Goal: Information Seeking & Learning: Learn about a topic

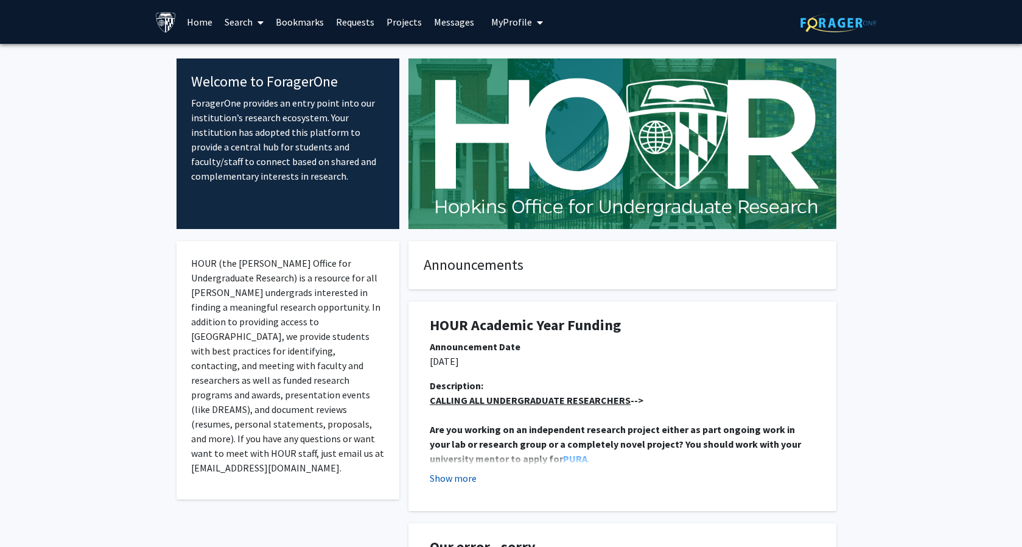
click at [438, 474] on button "Show more" at bounding box center [453, 478] width 47 height 15
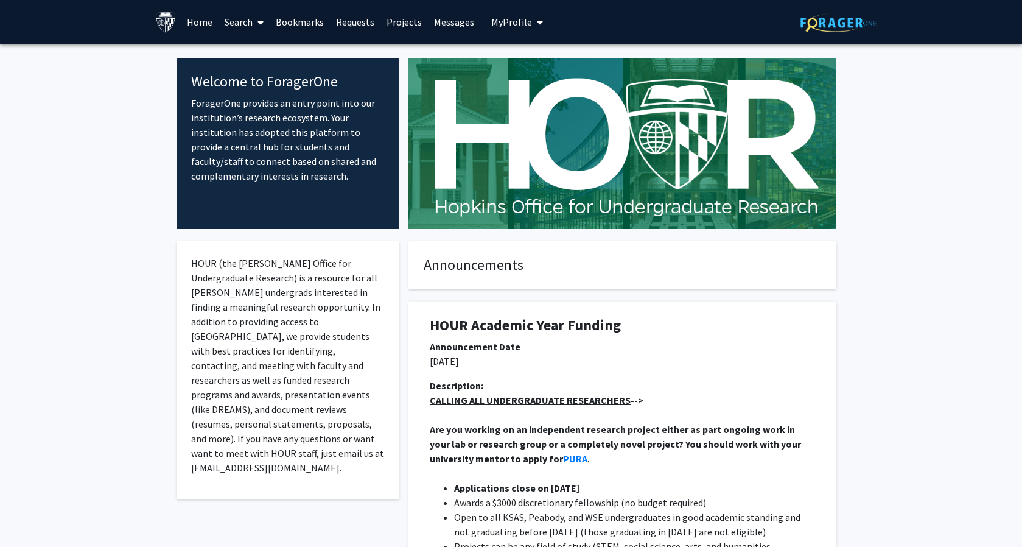
click at [253, 14] on span at bounding box center [258, 22] width 11 height 43
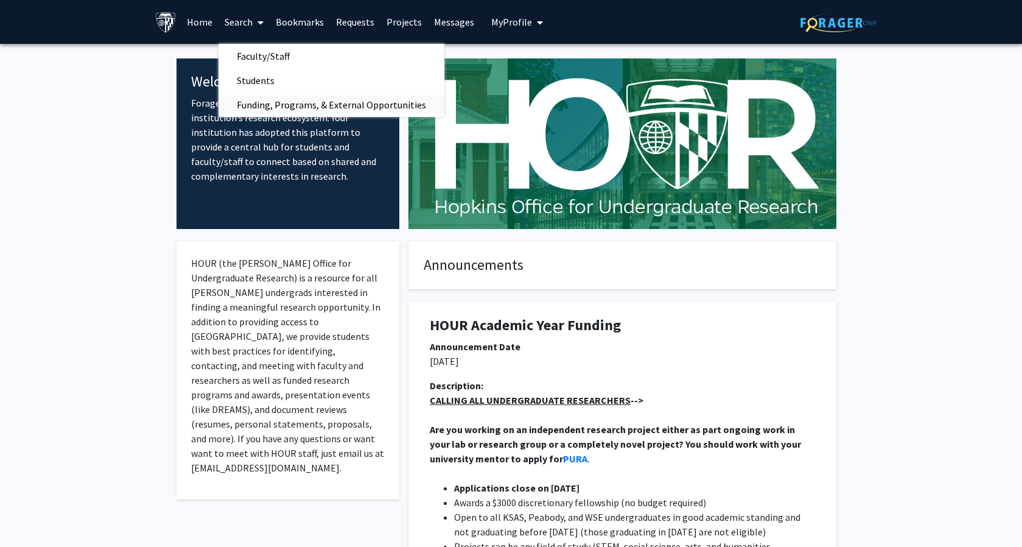
click at [265, 102] on span "Funding, Programs, & External Opportunities" at bounding box center [332, 105] width 226 height 24
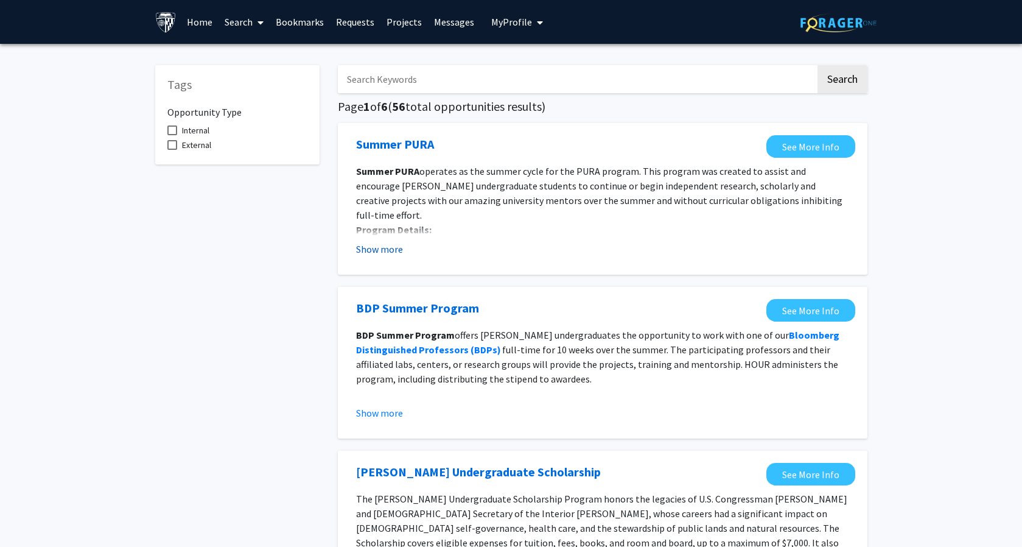
click at [366, 246] on button "Show more" at bounding box center [379, 249] width 47 height 15
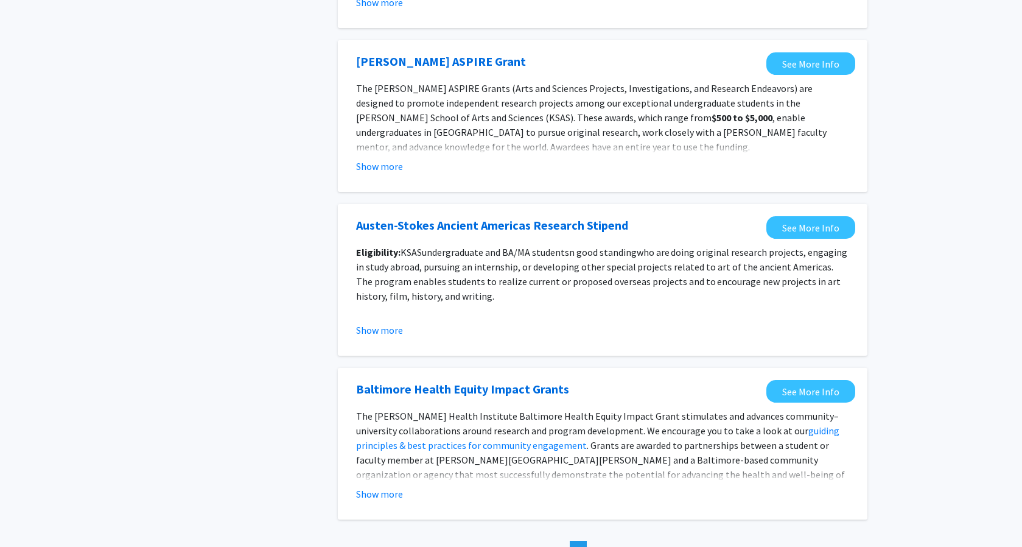
scroll to position [1354, 0]
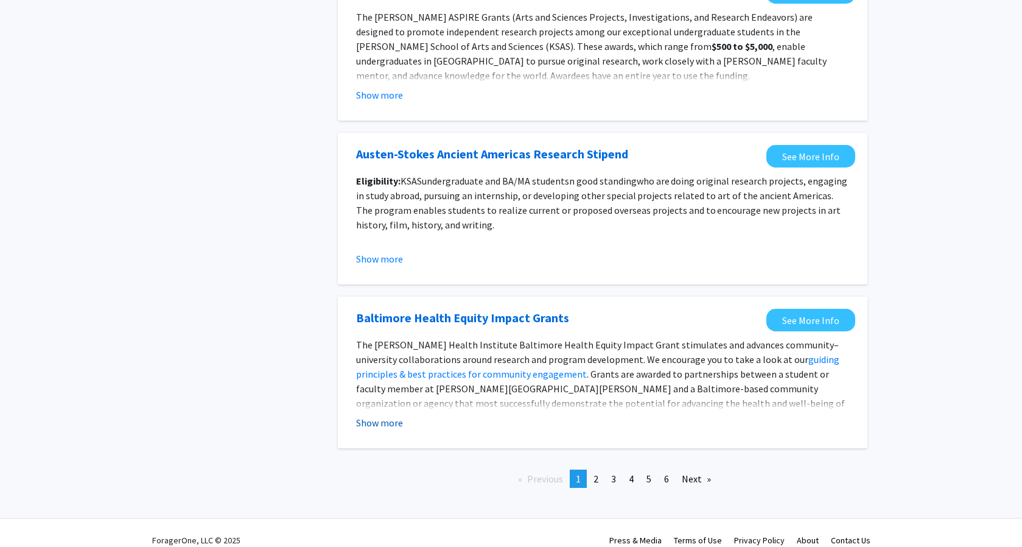
click at [364, 415] on button "Show more" at bounding box center [379, 422] width 47 height 15
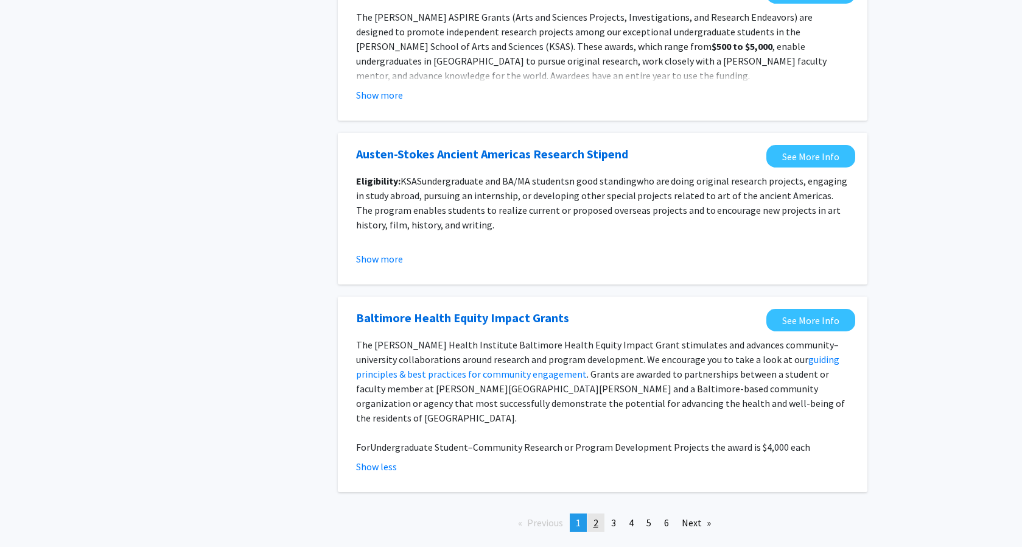
click at [591, 513] on link "page 2" at bounding box center [596, 522] width 17 height 18
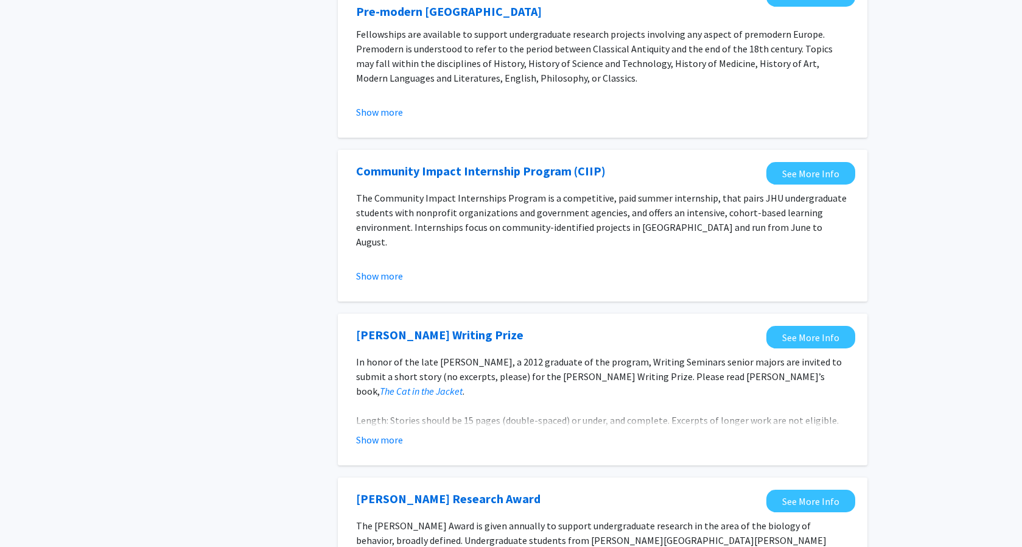
scroll to position [1329, 0]
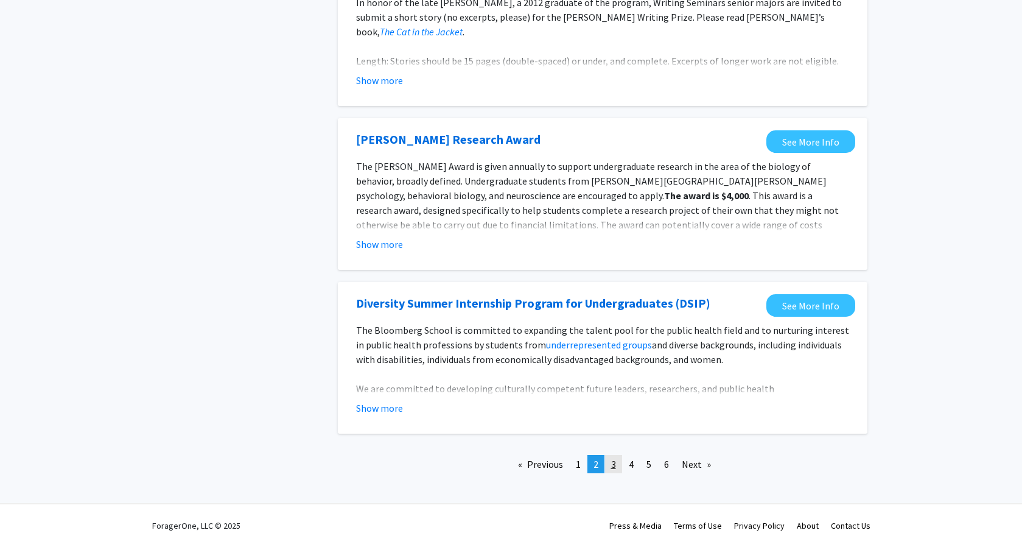
click at [610, 460] on link "page 3" at bounding box center [613, 464] width 17 height 18
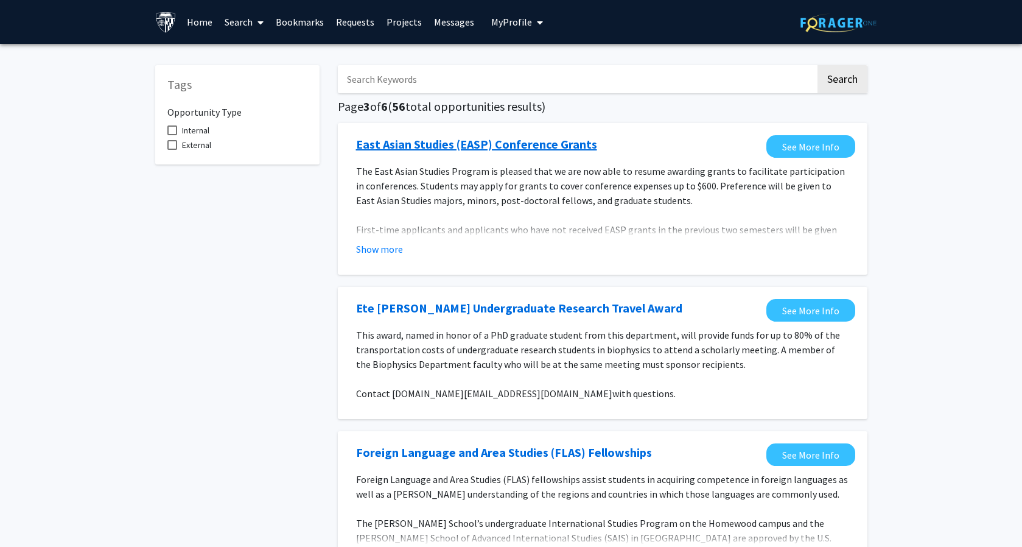
click at [474, 141] on link "East Asian Studies (EASP) Conference Grants" at bounding box center [476, 144] width 241 height 18
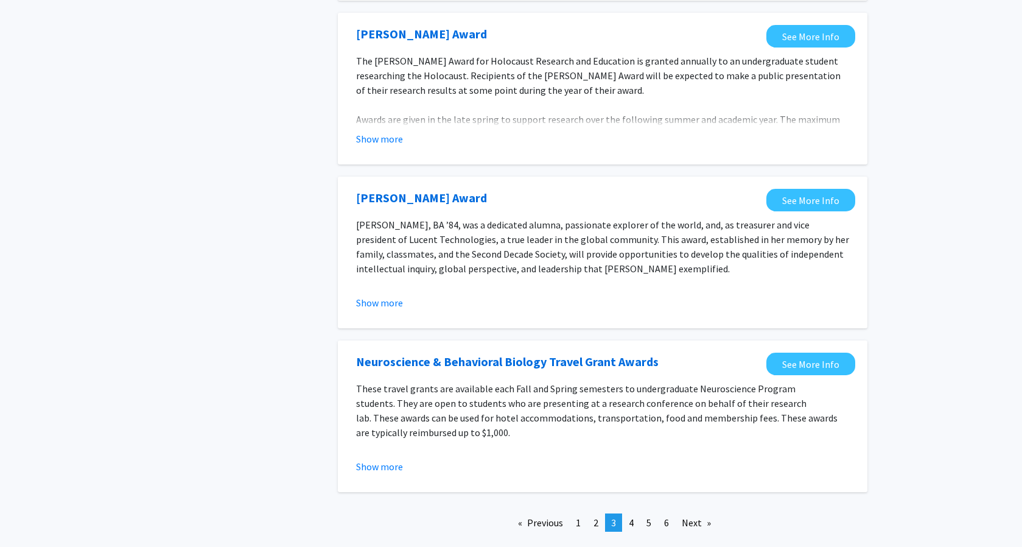
scroll to position [1254, 0]
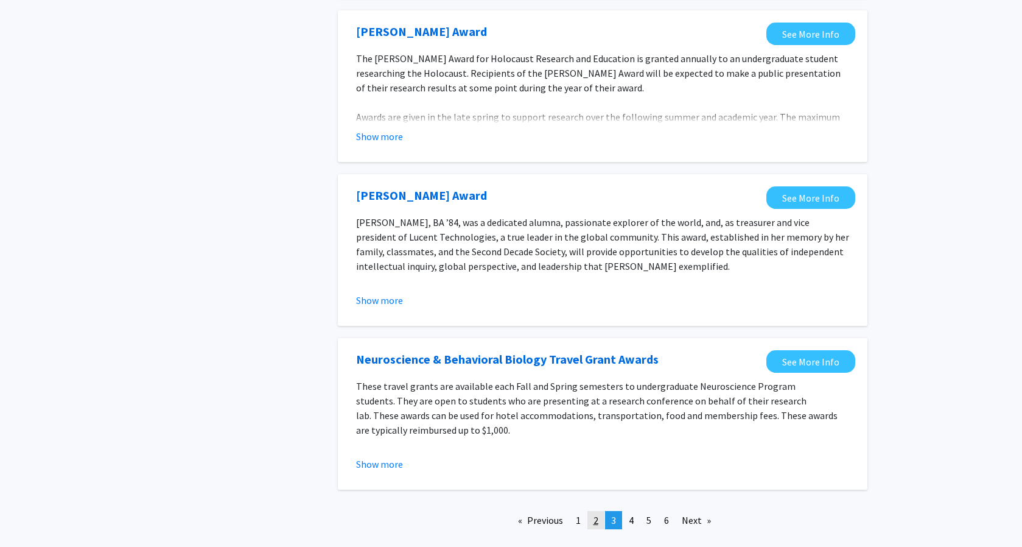
click at [601, 511] on link "page 2" at bounding box center [596, 520] width 17 height 18
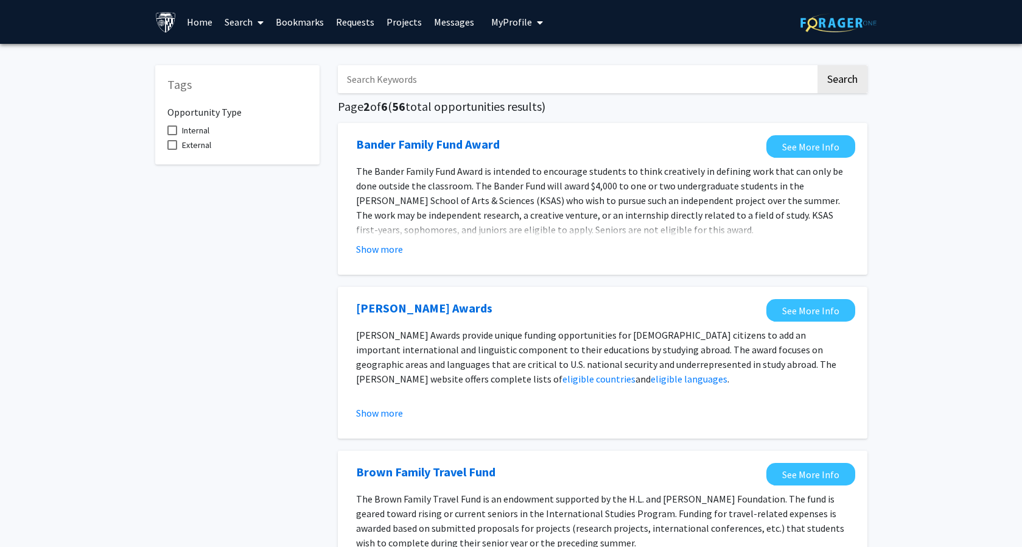
click at [403, 70] on input "Search Keywords" at bounding box center [577, 79] width 478 height 28
type input "health"
click at [818, 65] on button "Search" at bounding box center [843, 79] width 50 height 28
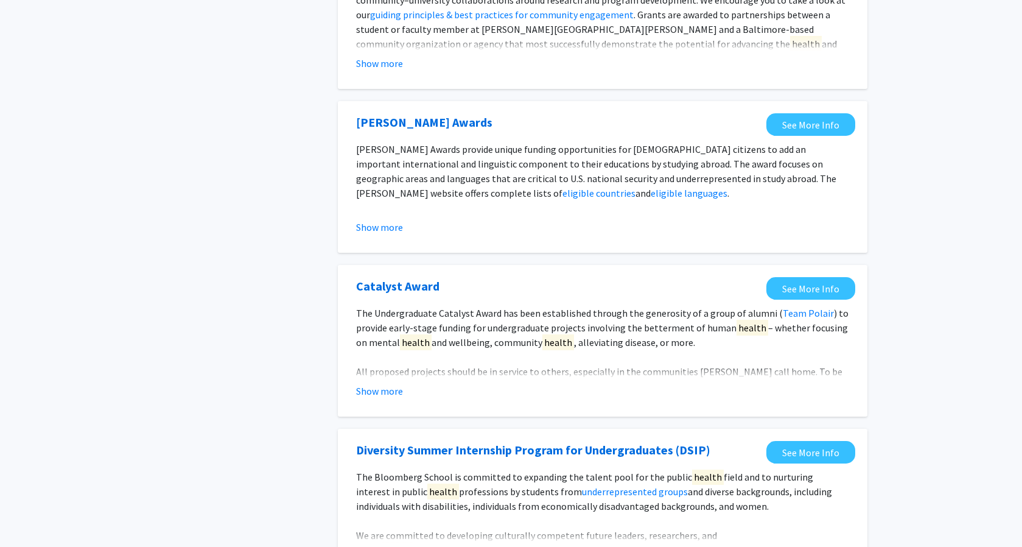
scroll to position [357, 0]
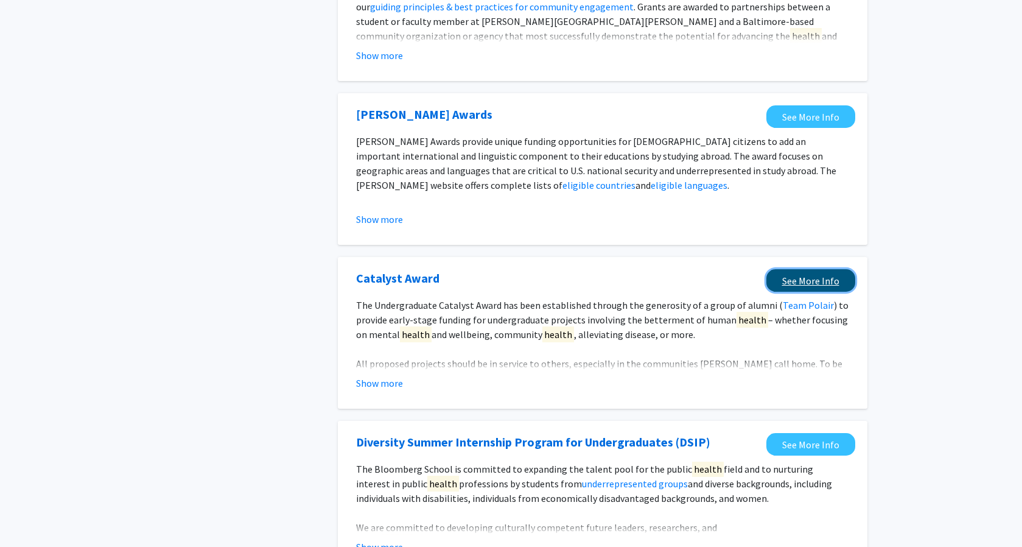
click at [792, 281] on link "See More Info" at bounding box center [811, 280] width 89 height 23
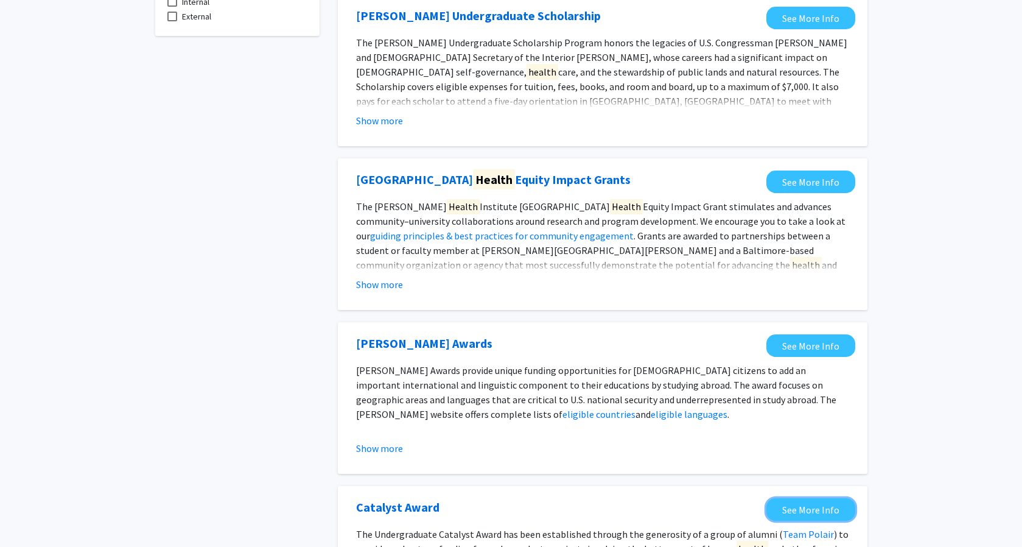
scroll to position [0, 0]
